Goal: Task Accomplishment & Management: Complete application form

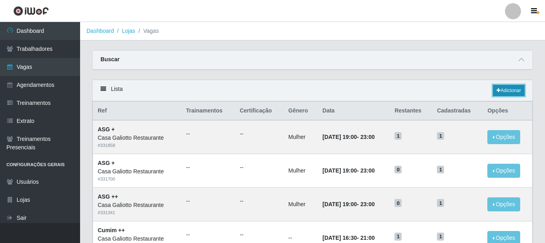
click at [513, 90] on link "Adicionar" at bounding box center [509, 90] width 32 height 11
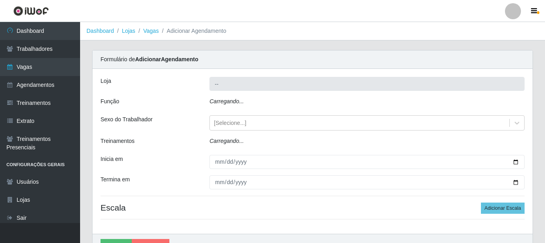
type input "Casa Galiotto Restaurante"
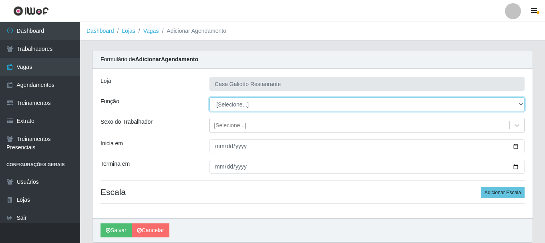
click at [253, 102] on select "[Selecione...] ASG ASG + ASG ++ Auxiliar de Cozinha Auxiliar de Cozinha + Auxil…" at bounding box center [366, 104] width 315 height 14
select select "79"
click at [209, 97] on select "[Selecione...] ASG ASG + ASG ++ Auxiliar de Cozinha Auxiliar de Cozinha + Auxil…" at bounding box center [366, 104] width 315 height 14
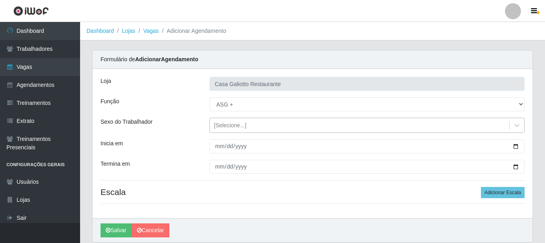
click at [382, 126] on div "[Selecione...]" at bounding box center [359, 125] width 299 height 13
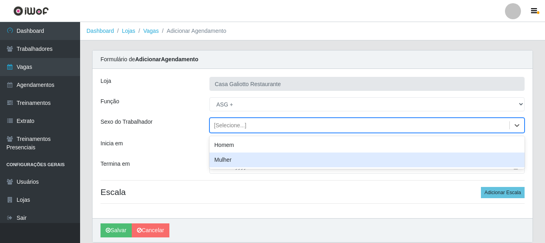
click at [373, 158] on div "Mulher" at bounding box center [366, 160] width 315 height 15
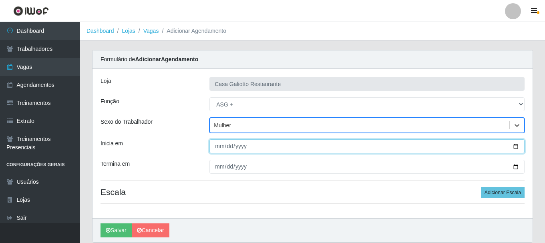
click at [517, 146] on input "Inicia em" at bounding box center [366, 146] width 315 height 14
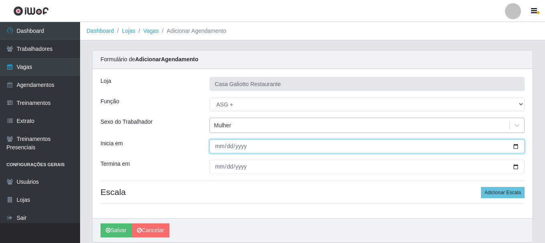
type input "[DATE]"
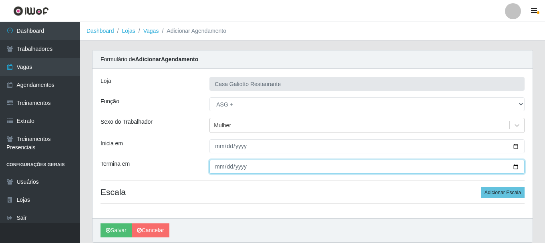
click at [515, 167] on input "Termina em" at bounding box center [366, 167] width 315 height 14
type input "[DATE]"
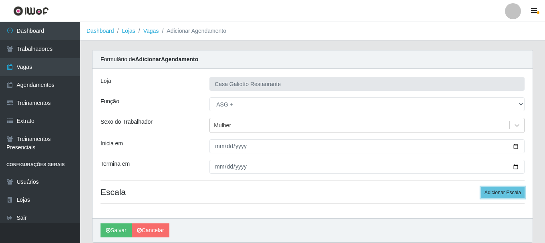
drag, startPoint x: 491, startPoint y: 190, endPoint x: 457, endPoint y: 168, distance: 40.8
click at [490, 189] on button "Adicionar Escala" at bounding box center [503, 192] width 44 height 11
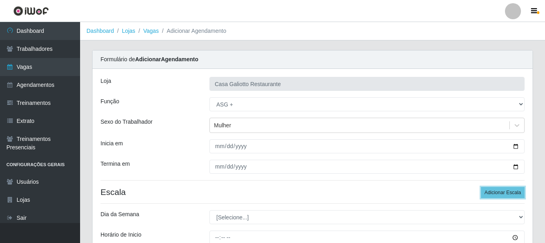
scroll to position [118, 0]
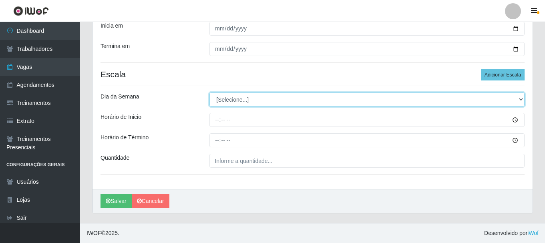
drag, startPoint x: 265, startPoint y: 97, endPoint x: 265, endPoint y: 106, distance: 8.8
click at [265, 97] on select "[Selecione...] Segunda Terça Quarta Quinta Sexta Sábado Domingo" at bounding box center [366, 99] width 315 height 14
click at [209, 92] on select "[Selecione...] Segunda Terça Quarta Quinta Sexta Sábado Domingo" at bounding box center [366, 99] width 315 height 14
drag, startPoint x: 237, startPoint y: 101, endPoint x: 237, endPoint y: 106, distance: 4.8
click at [237, 101] on select "[Selecione...] Segunda Terça Quarta Quinta Sexta Sábado Domingo" at bounding box center [366, 99] width 315 height 14
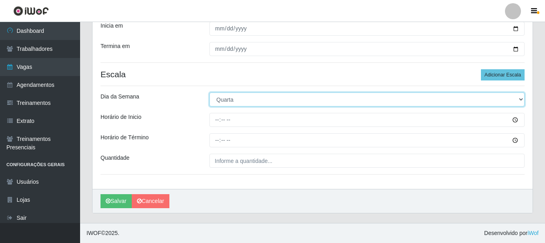
select select "4"
click at [209, 92] on select "[Selecione...] Segunda Terça Quarta Quinta Sexta Sábado Domingo" at bounding box center [366, 99] width 315 height 14
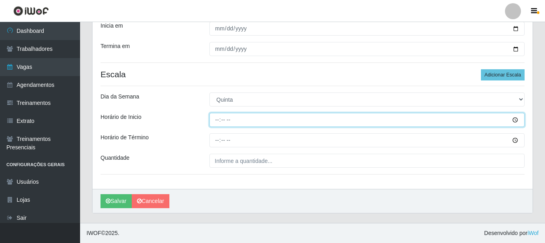
click at [217, 124] on input "Horário de Inicio" at bounding box center [366, 120] width 315 height 14
type input "19:00"
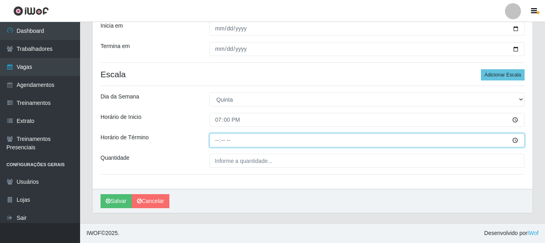
type input "23:00"
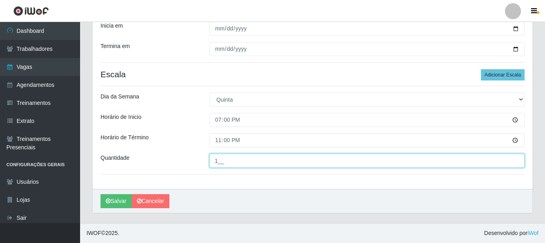
type input "1__"
click at [100, 194] on button "Salvar" at bounding box center [115, 201] width 31 height 14
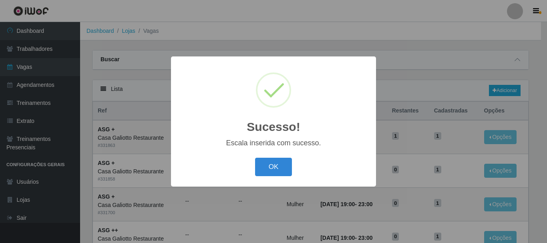
click at [273, 171] on button "OK" at bounding box center [273, 167] width 37 height 19
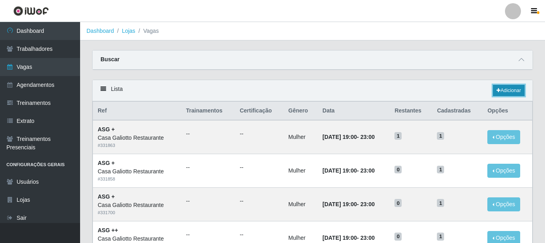
click at [500, 95] on link "Adicionar" at bounding box center [509, 90] width 32 height 11
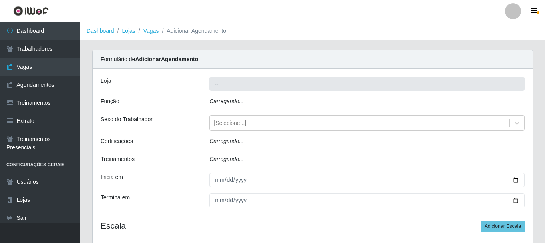
type input "Casa Galiotto Restaurante"
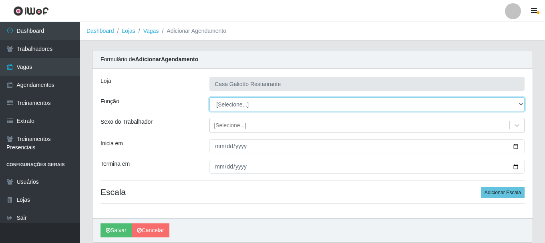
click at [244, 105] on select "[Selecione...] ASG ASG + ASG ++ Auxiliar de Cozinha Auxiliar de Cozinha + Auxil…" at bounding box center [366, 104] width 315 height 14
select select "79"
click at [209, 97] on select "[Selecione...] ASG ASG + ASG ++ Auxiliar de Cozinha Auxiliar de Cozinha + Auxil…" at bounding box center [366, 104] width 315 height 14
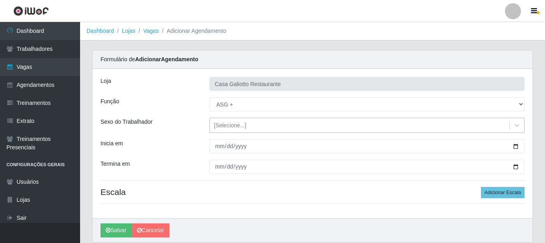
click at [262, 129] on div "[Selecione...]" at bounding box center [359, 125] width 299 height 13
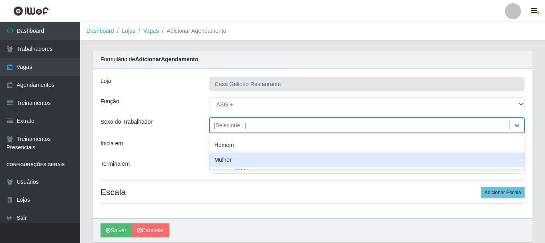
click at [254, 157] on div "Mulher" at bounding box center [366, 160] width 315 height 15
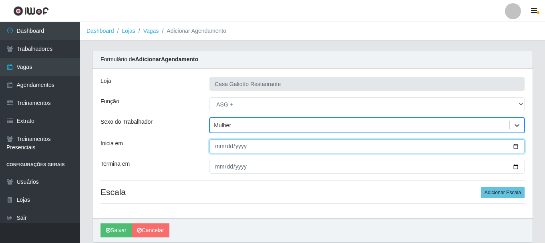
click at [516, 145] on input "Inicia em" at bounding box center [366, 146] width 315 height 14
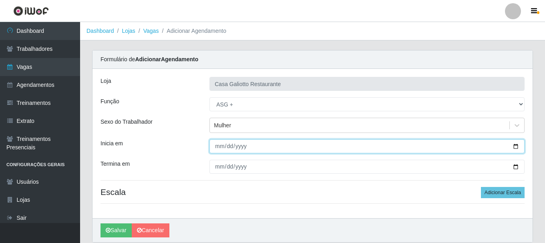
type input "[DATE]"
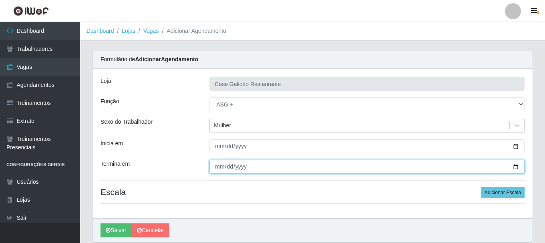
click at [514, 167] on input "Termina em" at bounding box center [366, 167] width 315 height 14
type input "[DATE]"
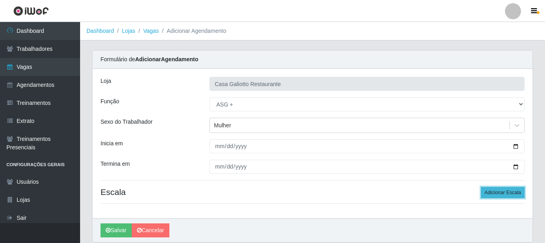
click at [495, 189] on button "Adicionar Escala" at bounding box center [503, 192] width 44 height 11
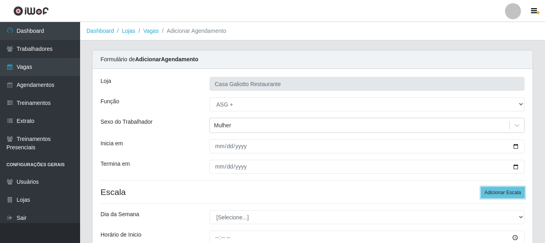
scroll to position [118, 0]
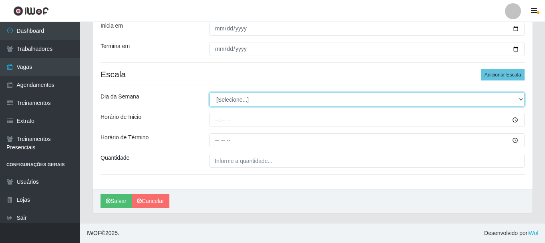
click at [255, 102] on select "[Selecione...] Segunda Terça Quarta Quinta Sexta Sábado Domingo" at bounding box center [366, 99] width 315 height 14
select select "5"
click at [209, 92] on select "[Selecione...] Segunda Terça Quarta Quinta Sexta Sábado Domingo" at bounding box center [366, 99] width 315 height 14
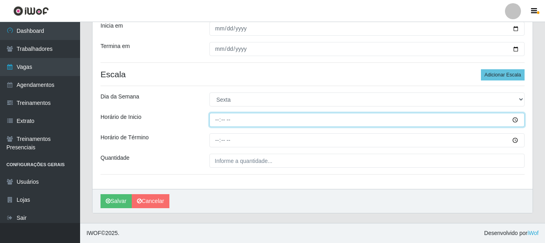
click at [280, 121] on input "Horário de Inicio" at bounding box center [366, 120] width 315 height 14
type input "19:00"
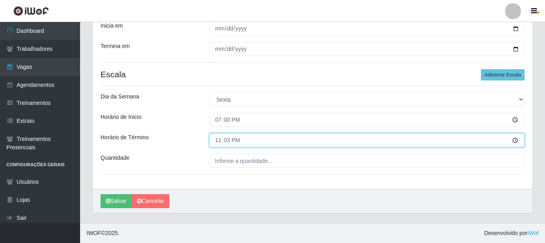
type input "23:30"
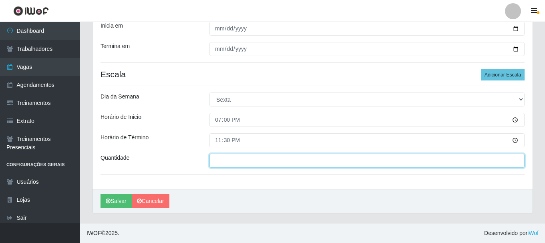
click at [280, 163] on input "___" at bounding box center [366, 161] width 315 height 14
type input "1__"
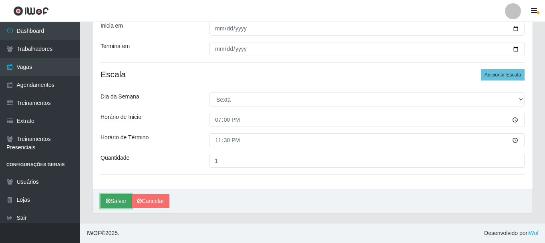
click at [122, 208] on button "Salvar" at bounding box center [115, 201] width 31 height 14
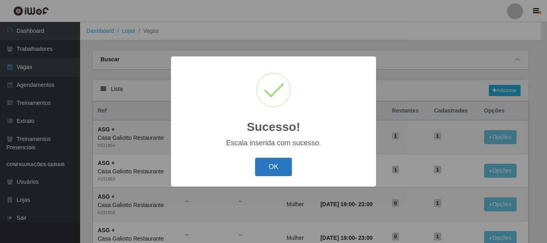
click at [267, 169] on button "OK" at bounding box center [273, 167] width 37 height 19
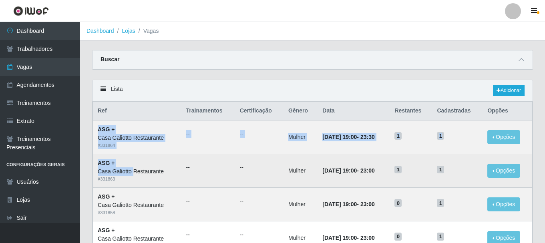
drag, startPoint x: 98, startPoint y: 131, endPoint x: 133, endPoint y: 167, distance: 50.4
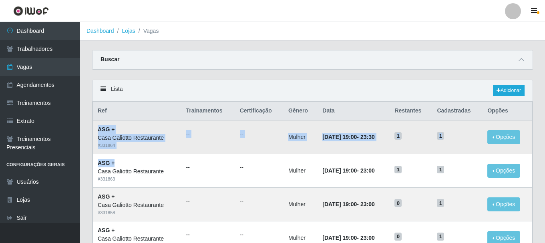
click at [149, 147] on div "# 331864" at bounding box center [137, 145] width 78 height 7
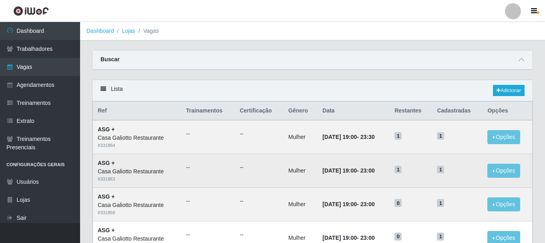
click at [189, 162] on td "--" at bounding box center [208, 171] width 54 height 34
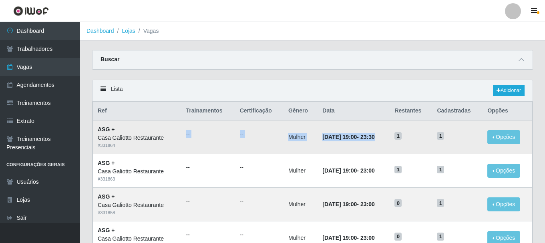
drag, startPoint x: 179, startPoint y: 134, endPoint x: 385, endPoint y: 139, distance: 206.3
click at [385, 139] on tr "ASG + Casa Galiotto Restaurante # 331864 -- -- Mulher [DATE] 19:00 - 23:30 1 1 …" at bounding box center [313, 137] width 440 height 34
click at [385, 139] on td "[DATE] 19:00 - 23:30" at bounding box center [353, 137] width 72 height 34
drag, startPoint x: 98, startPoint y: 131, endPoint x: 385, endPoint y: 121, distance: 287.2
click at [385, 121] on tr "ASG + Casa Galiotto Restaurante # 331864 -- -- Mulher [DATE] 19:00 - 23:30 1 1 …" at bounding box center [313, 137] width 440 height 34
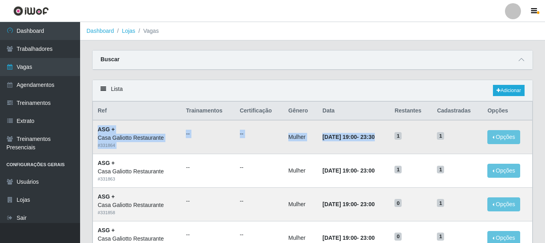
click at [385, 121] on td "[DATE] 19:00 - 23:30" at bounding box center [353, 137] width 72 height 34
